Goal: Task Accomplishment & Management: Manage account settings

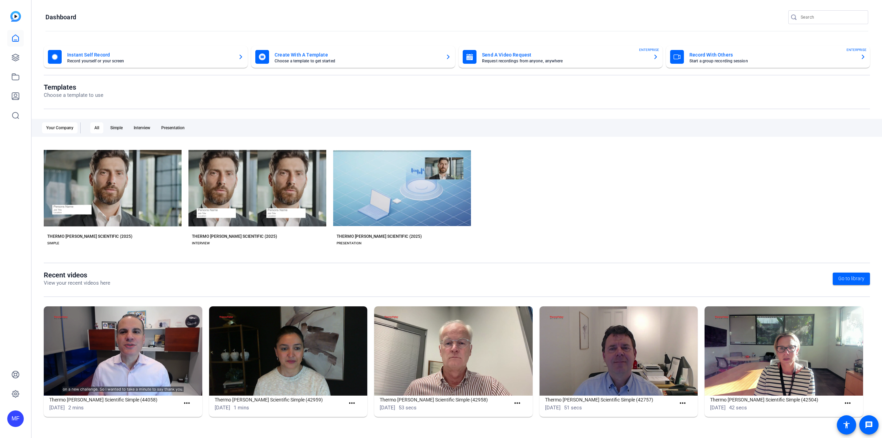
click at [2, 62] on div "MF" at bounding box center [15, 219] width 31 height 438
click at [7, 58] on div "MF" at bounding box center [15, 219] width 31 height 438
click at [17, 53] on icon at bounding box center [15, 57] width 8 height 8
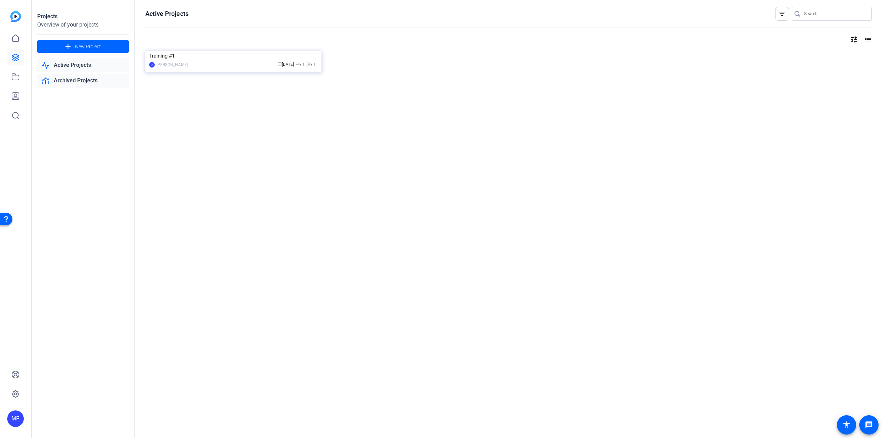
click at [75, 80] on link "Archived Projects" at bounding box center [83, 81] width 92 height 14
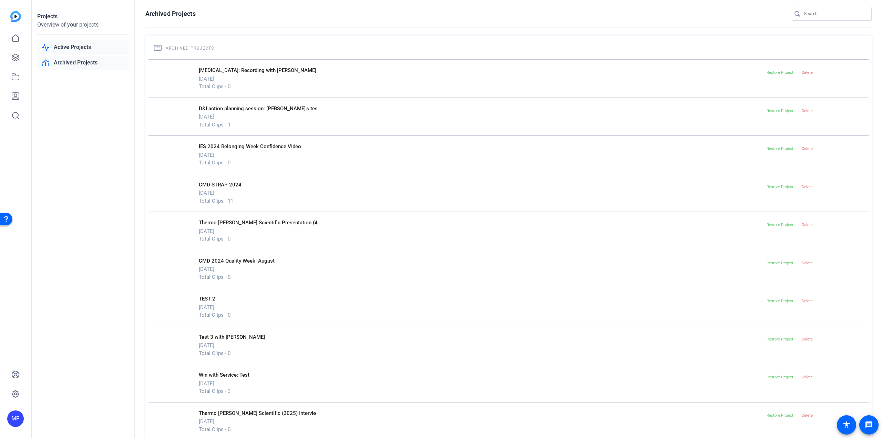
click at [72, 50] on link "Active Projects" at bounding box center [83, 47] width 92 height 14
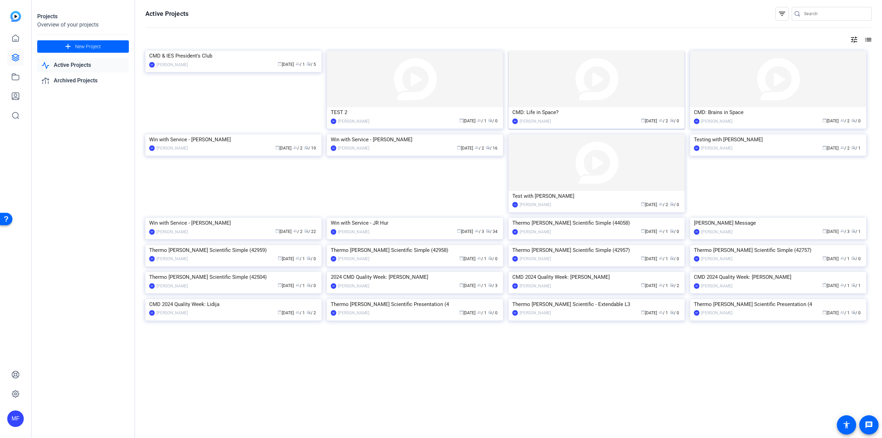
click at [586, 96] on img at bounding box center [597, 79] width 176 height 57
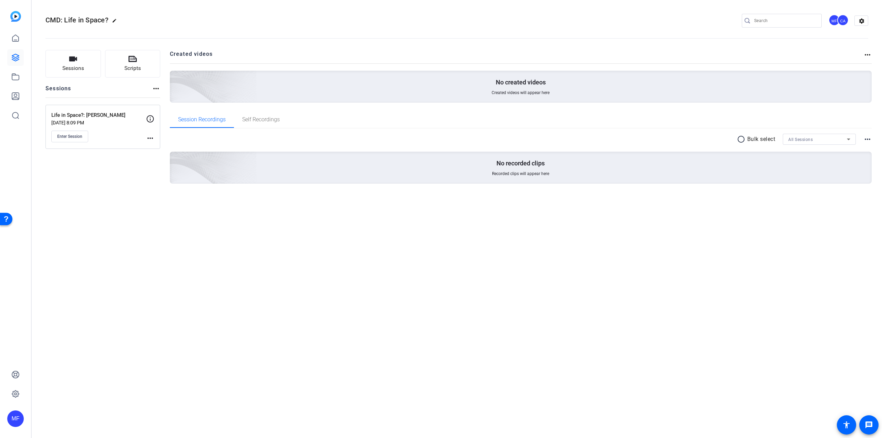
click at [148, 138] on mat-icon "more_horiz" at bounding box center [150, 138] width 8 height 8
click at [154, 145] on span "Edit Session" at bounding box center [167, 148] width 31 height 8
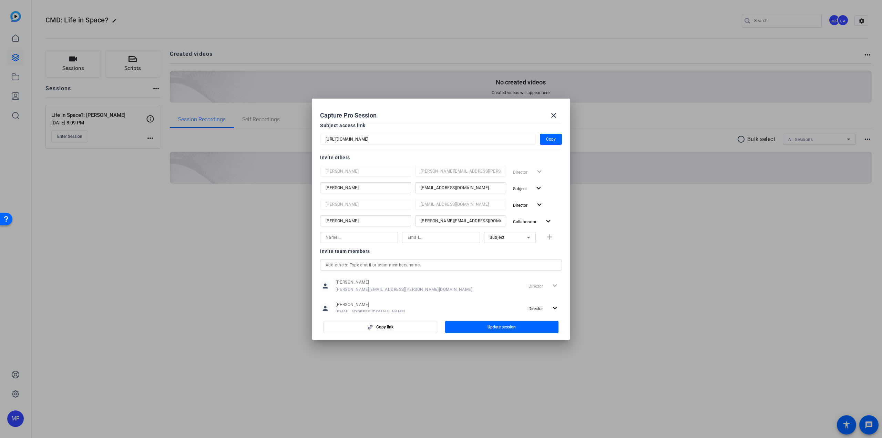
scroll to position [69, 0]
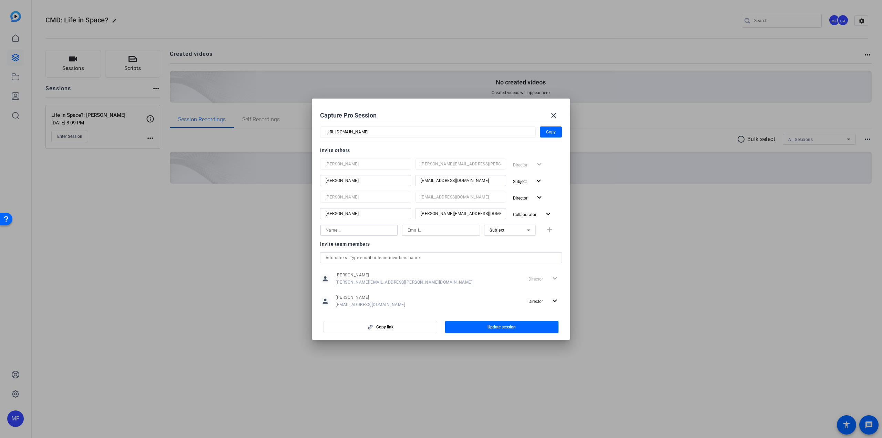
click at [360, 230] on input at bounding box center [359, 230] width 67 height 8
type input "Bart"
click at [417, 231] on input at bounding box center [441, 230] width 67 height 8
paste input "[EMAIL_ADDRESS][DOMAIN_NAME]"
type input "[EMAIL_ADDRESS][DOMAIN_NAME]"
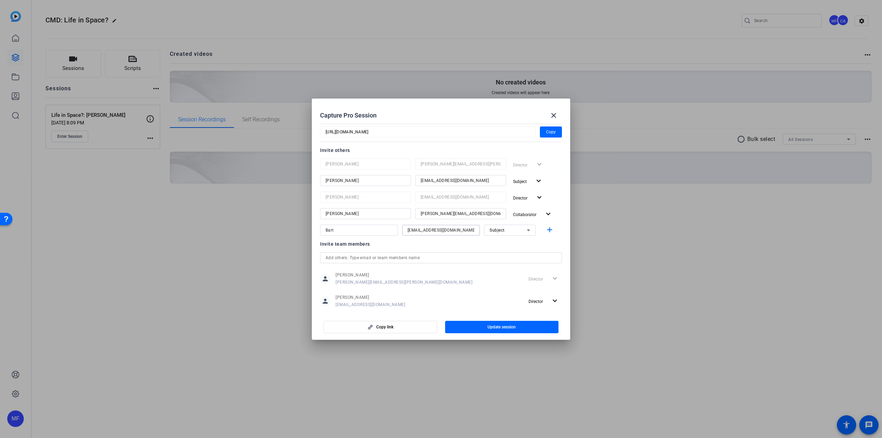
click at [506, 229] on div "Subject" at bounding box center [508, 230] width 37 height 9
click at [505, 252] on mat-option "Watcher" at bounding box center [507, 254] width 52 height 11
click at [546, 230] on mat-icon "add" at bounding box center [549, 230] width 9 height 9
click at [503, 327] on span "Update session" at bounding box center [501, 327] width 28 height 6
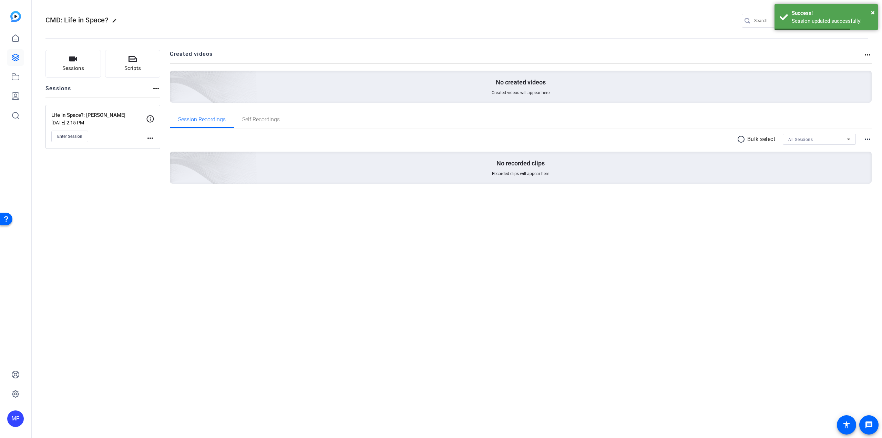
click at [154, 142] on mat-icon "more_horiz" at bounding box center [150, 138] width 8 height 8
click at [155, 147] on span "Edit Session" at bounding box center [167, 148] width 31 height 8
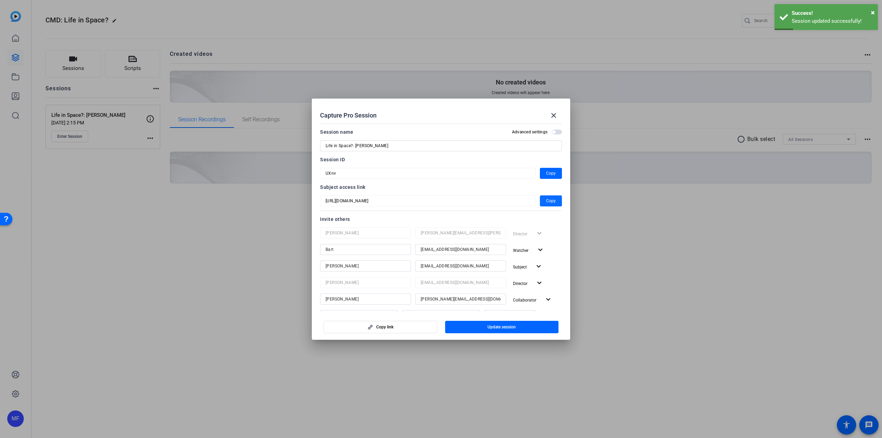
click at [546, 197] on span "Copy" at bounding box center [551, 201] width 10 height 8
click at [556, 114] on mat-icon "close" at bounding box center [553, 115] width 8 height 8
